Goal: Navigation & Orientation: Find specific page/section

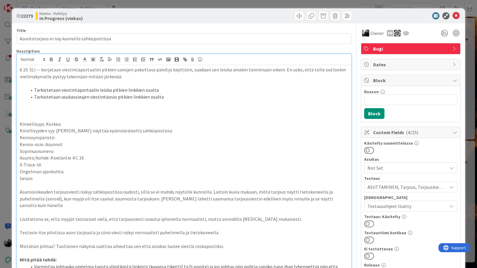
click at [53, 29] on div "Title 43 / 128" at bounding box center [183, 30] width 335 height 5
drag, startPoint x: 34, startPoint y: 18, endPoint x: 22, endPoint y: 18, distance: 12.2
click at [22, 18] on b "22279" at bounding box center [27, 16] width 12 height 6
copy b "22279"
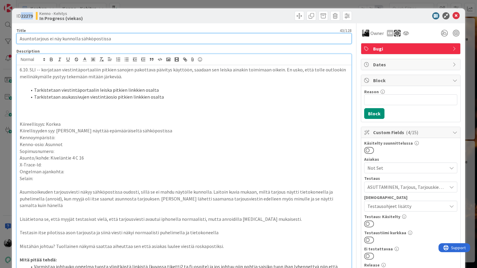
click at [120, 39] on input "Asuntotarjous ei näy kunnolla sähköpostissa" at bounding box center [183, 38] width 335 height 11
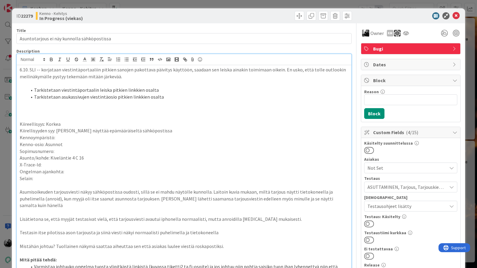
click at [236, 110] on p at bounding box center [184, 110] width 329 height 7
click at [458, 15] on icon at bounding box center [455, 15] width 7 height 7
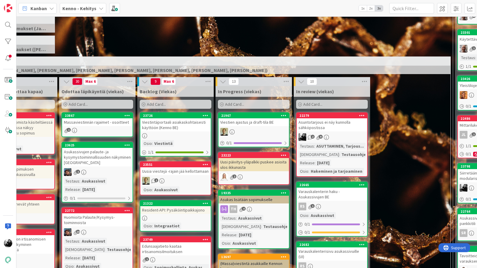
scroll to position [107, 56]
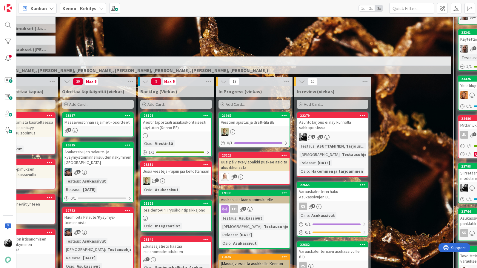
click at [188, 124] on div "Viestintäportaali asiakaskohtaisesti käyttöön (Kenno BE)" at bounding box center [176, 124] width 70 height 13
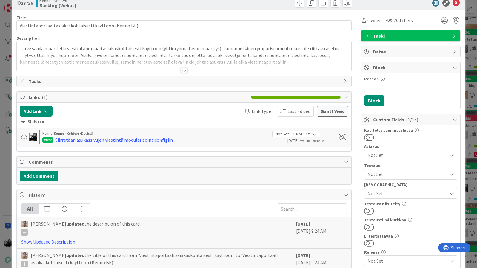
scroll to position [13, 0]
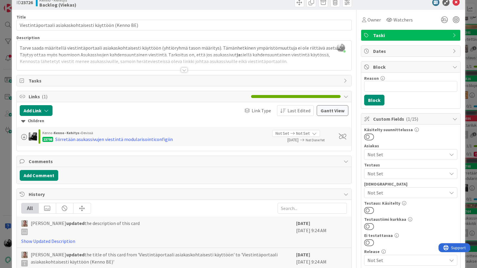
click at [183, 69] on div at bounding box center [184, 69] width 7 height 5
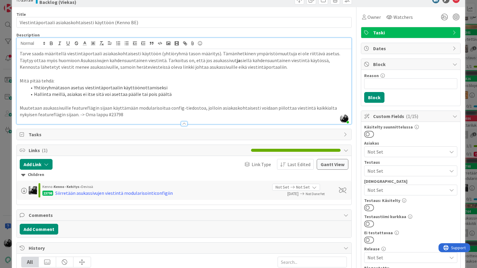
scroll to position [0, 0]
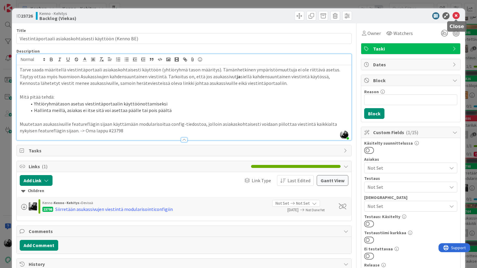
click at [458, 15] on icon at bounding box center [455, 15] width 7 height 7
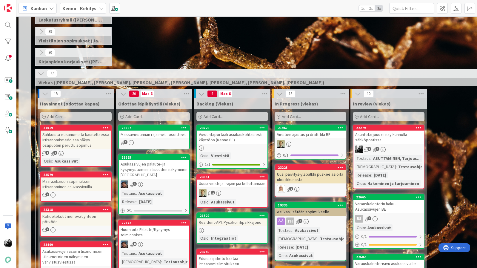
scroll to position [98, 0]
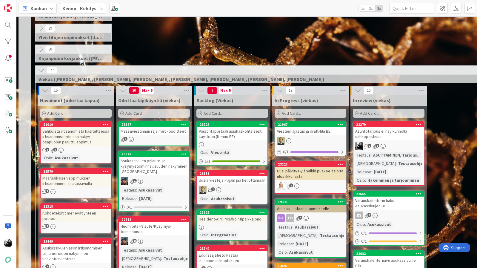
click at [81, 139] on div "Sähköistä irtisanomista käsiteltäessä irtisanomistiedoissa näkyy osapuolen peru…" at bounding box center [76, 136] width 70 height 19
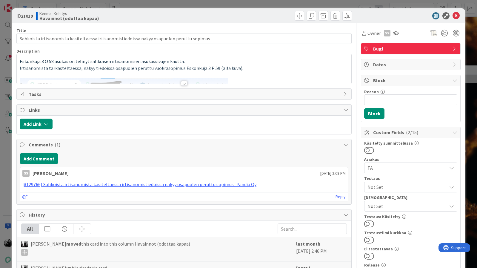
click at [184, 84] on div at bounding box center [184, 83] width 7 height 5
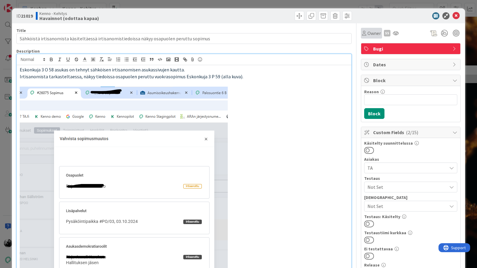
click at [376, 35] on span "Owner" at bounding box center [373, 33] width 13 height 7
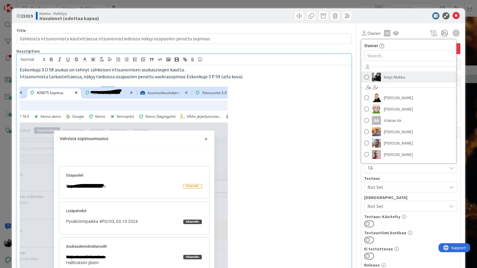
click at [388, 72] on link "Keijo Mukku" at bounding box center [408, 76] width 95 height 11
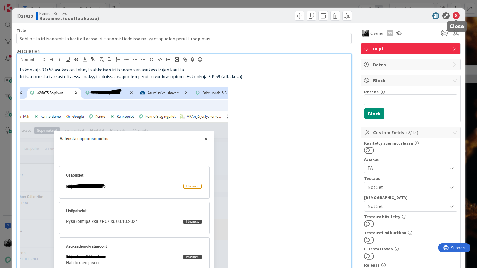
click at [457, 15] on icon at bounding box center [455, 15] width 7 height 7
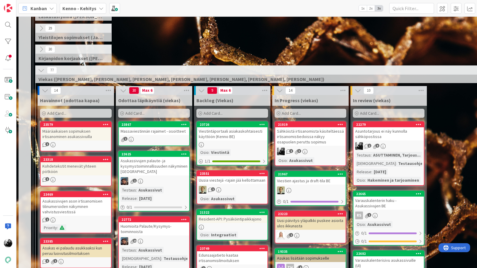
drag, startPoint x: 53, startPoint y: 134, endPoint x: 247, endPoint y: 264, distance: 234.1
